Goal: Transaction & Acquisition: Purchase product/service

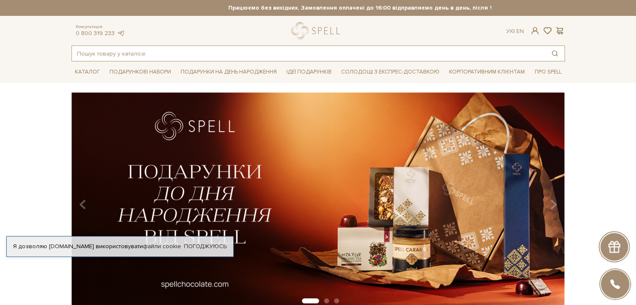
click at [143, 51] on input "text" at bounding box center [309, 53] width 474 height 15
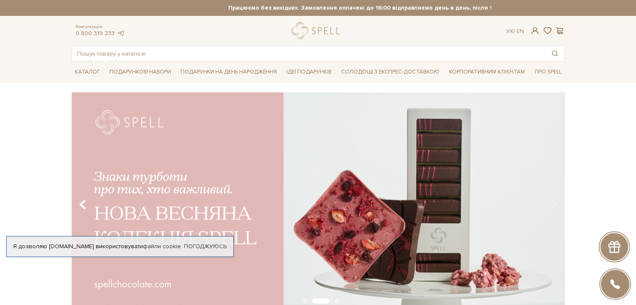
drag, startPoint x: 80, startPoint y: 205, endPoint x: 84, endPoint y: 203, distance: 4.7
click at [82, 205] on icon "Carousel Navigation" at bounding box center [82, 205] width 7 height 14
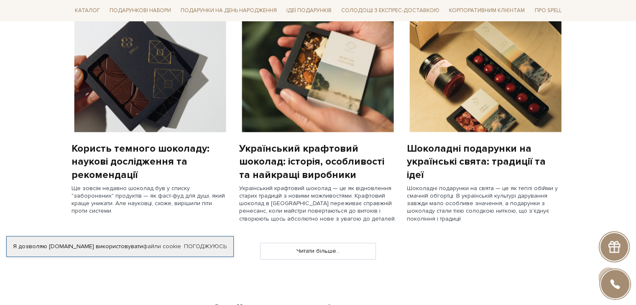
scroll to position [627, 0]
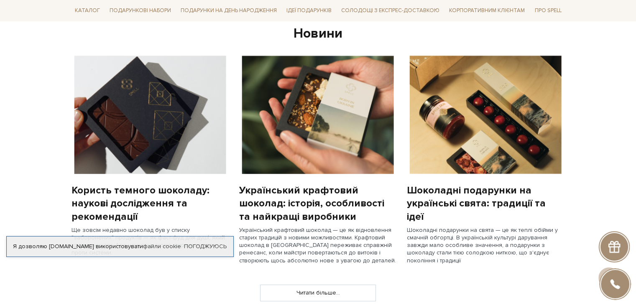
click at [513, 184] on div "Шоколадні подарунки на українські свята: традиції та ідеї" at bounding box center [486, 203] width 158 height 39
click at [495, 150] on img at bounding box center [486, 115] width 158 height 118
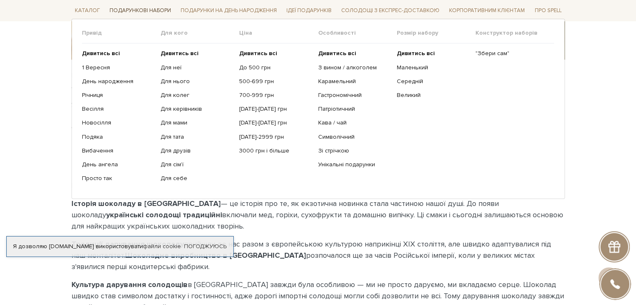
scroll to position [209, 0]
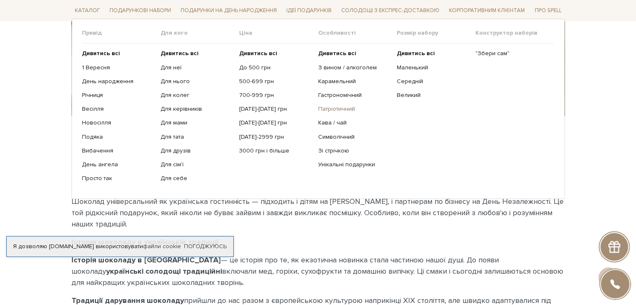
click at [339, 105] on link "Патріотичний" at bounding box center [354, 109] width 72 height 8
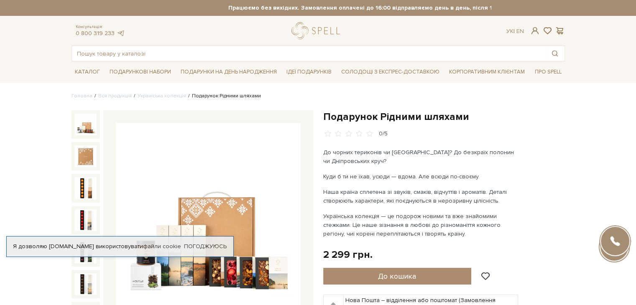
click at [90, 124] on img at bounding box center [86, 125] width 22 height 22
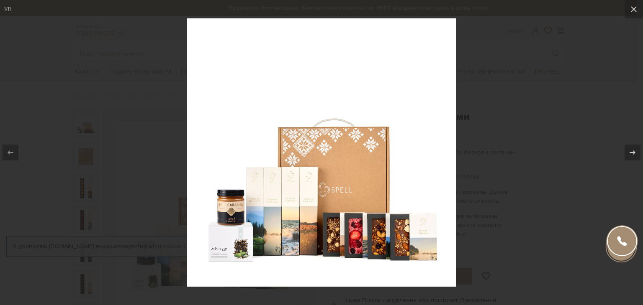
click at [607, 111] on div at bounding box center [321, 152] width 643 height 305
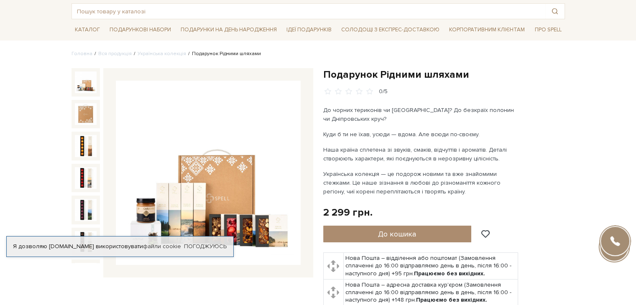
scroll to position [42, 0]
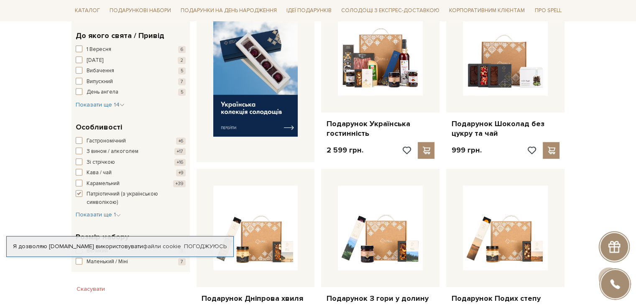
scroll to position [460, 0]
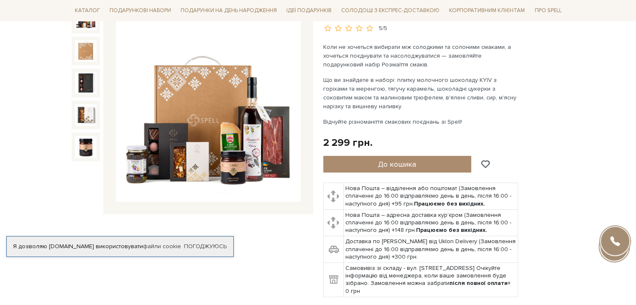
scroll to position [125, 0]
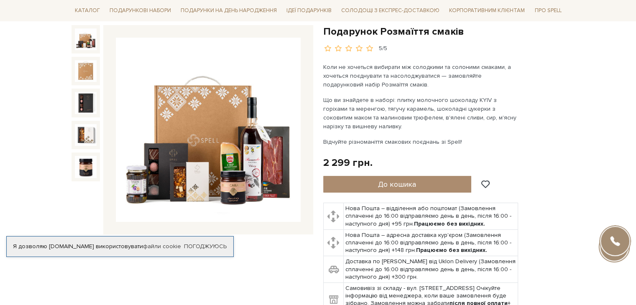
scroll to position [42, 0]
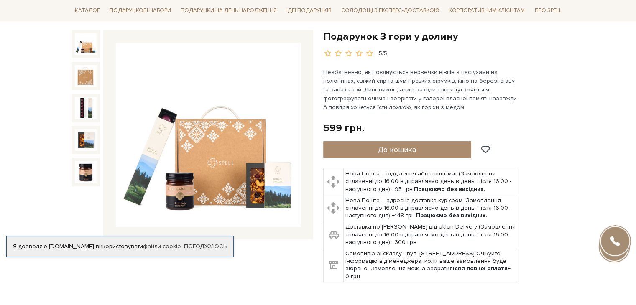
scroll to position [42, 0]
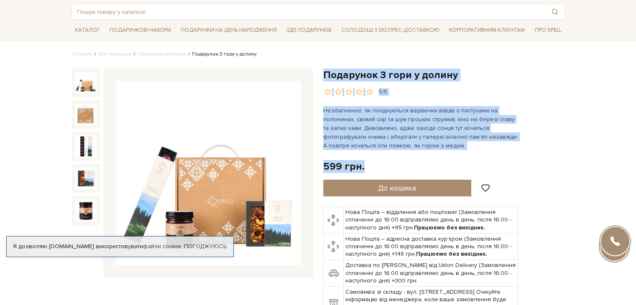
drag, startPoint x: 322, startPoint y: 72, endPoint x: 438, endPoint y: 151, distance: 141.2
click at [438, 151] on div "Подарунок З гори у долину 5/5" at bounding box center [444, 200] width 252 height 263
click at [438, 151] on div "Подарунок З гори у долину 5/5" at bounding box center [444, 195] width 242 height 253
drag, startPoint x: 425, startPoint y: 145, endPoint x: 323, endPoint y: 74, distance: 124.4
click at [323, 74] on div "Подарунок З гори у долину 5/5" at bounding box center [444, 195] width 242 height 253
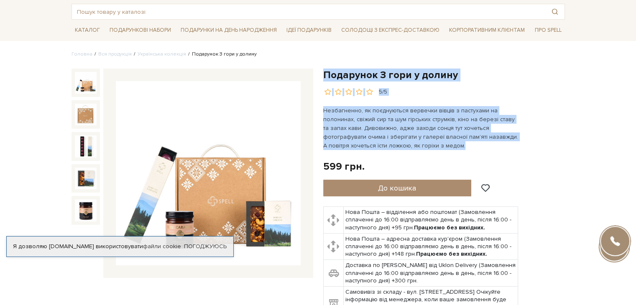
click at [402, 134] on p "Незбагненно, як поєднуються вервечки вівців з пастухами на полонинах, свіжий си…" at bounding box center [421, 128] width 196 height 44
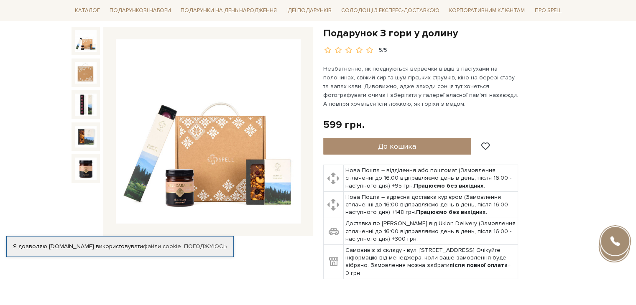
drag, startPoint x: 581, startPoint y: 120, endPoint x: 472, endPoint y: 66, distance: 121.4
